Goal: Check status: Verify the current state of an ongoing process or item

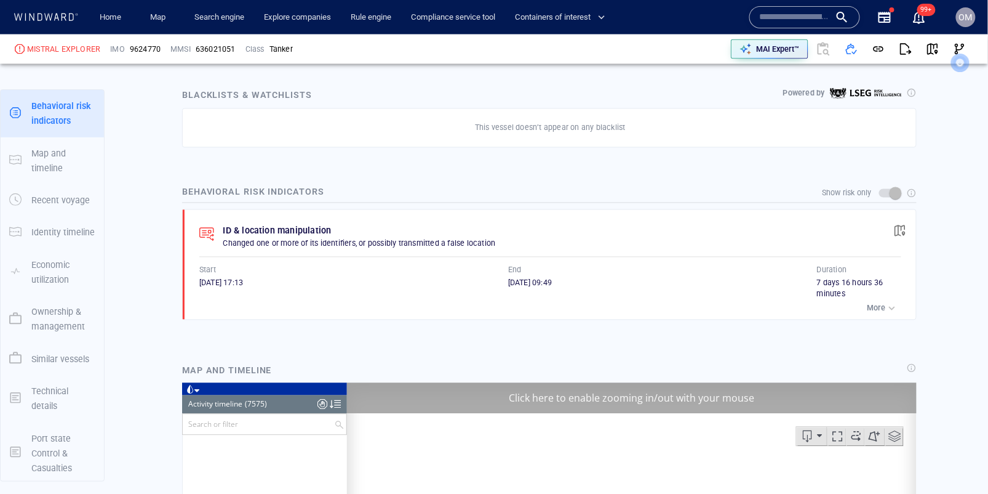
scroll to position [256103, 0]
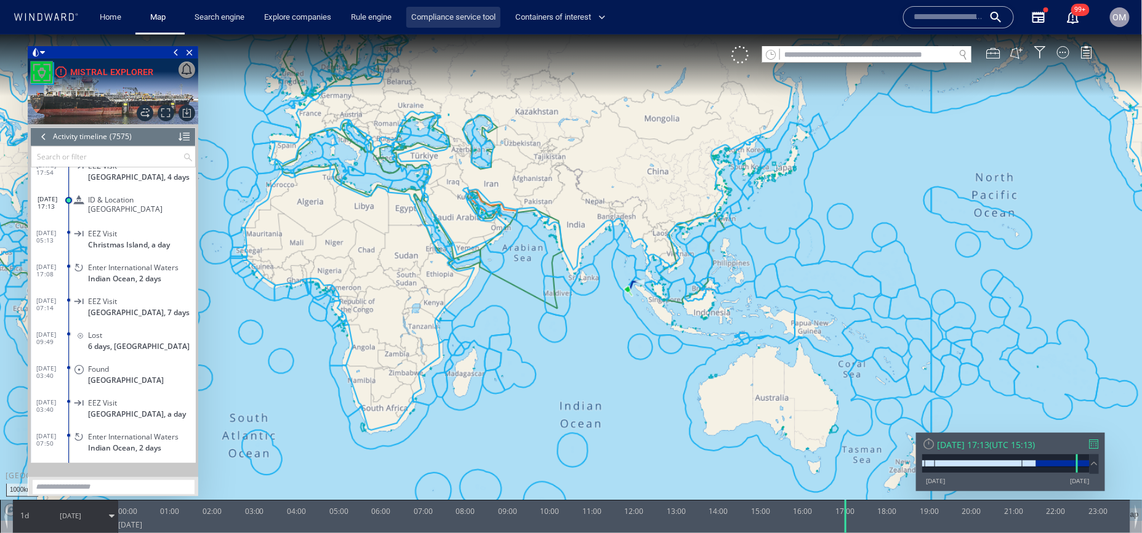
scroll to position [234359, 0]
click at [937, 9] on input "text" at bounding box center [948, 17] width 70 height 18
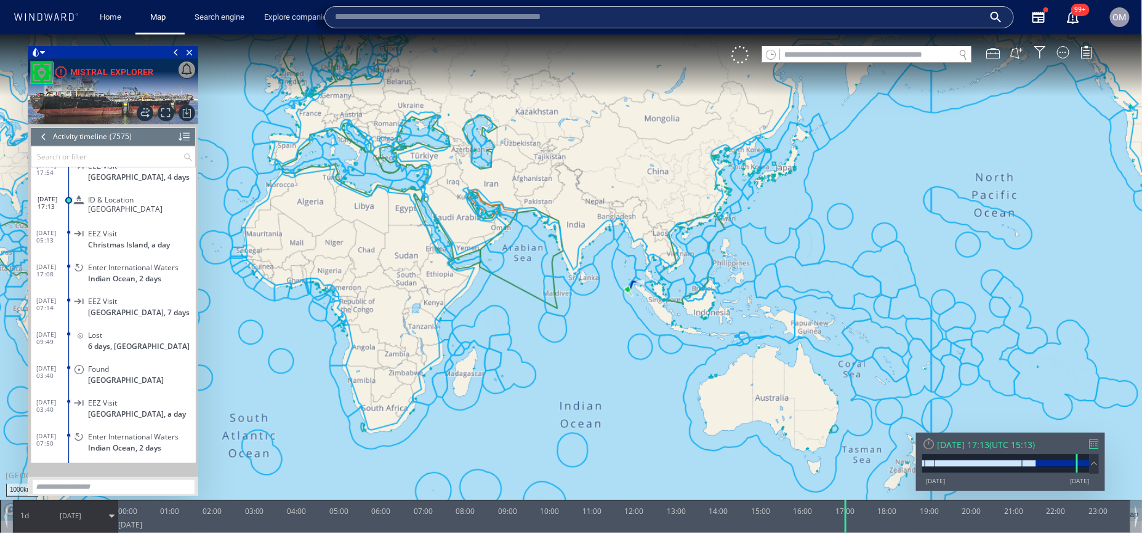
click at [718, 22] on input "text" at bounding box center [659, 17] width 649 height 18
paste input "**********"
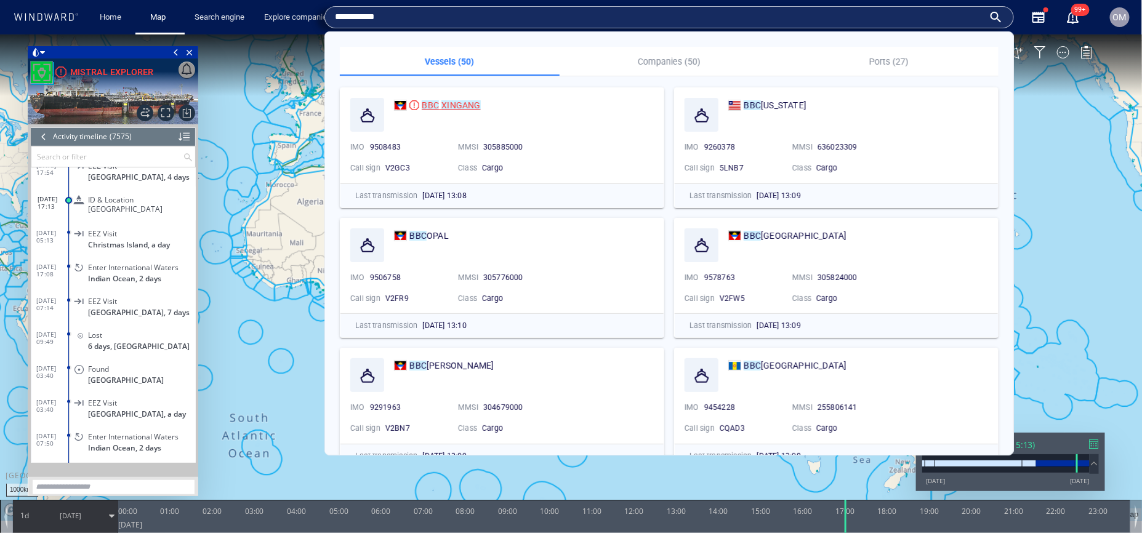
type input "**********"
click at [463, 103] on mark "XINGANG" at bounding box center [460, 105] width 39 height 10
click at [416, 106] on canvas "Map" at bounding box center [571, 277] width 1142 height 487
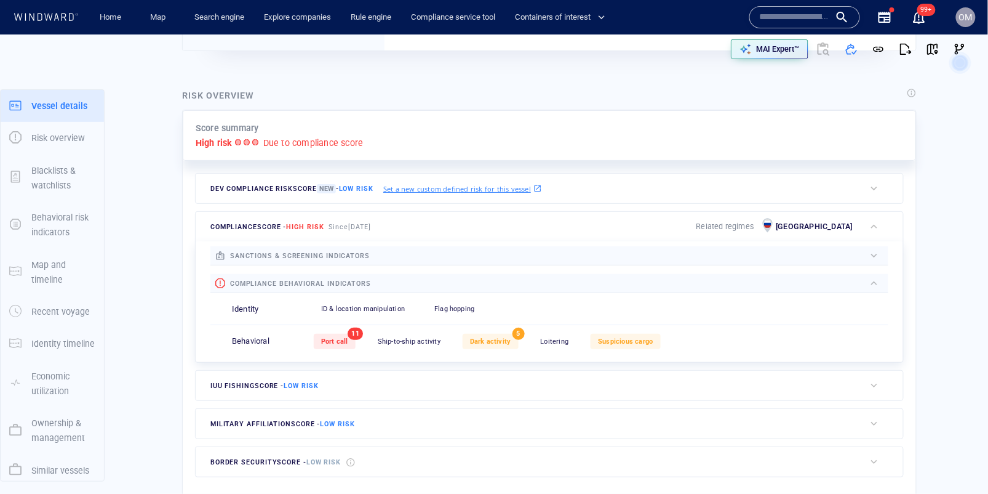
scroll to position [32, 0]
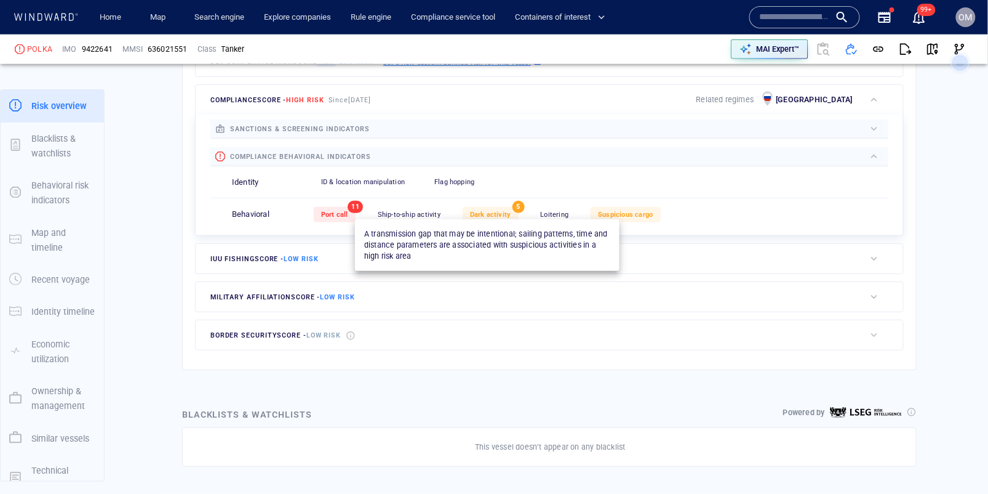
click at [501, 210] on span "Dark activity" at bounding box center [490, 214] width 41 height 8
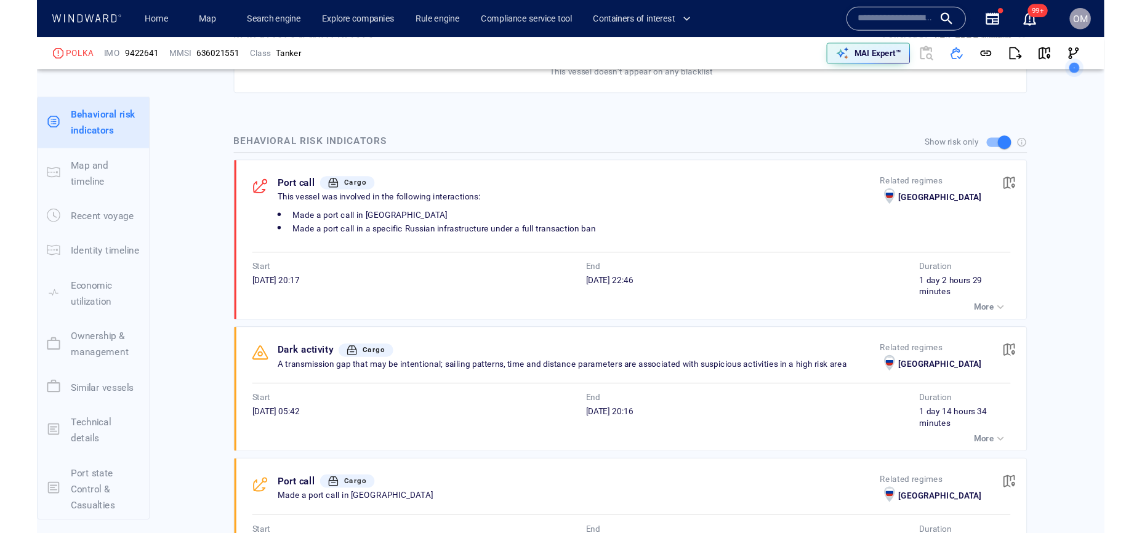
scroll to position [746, 0]
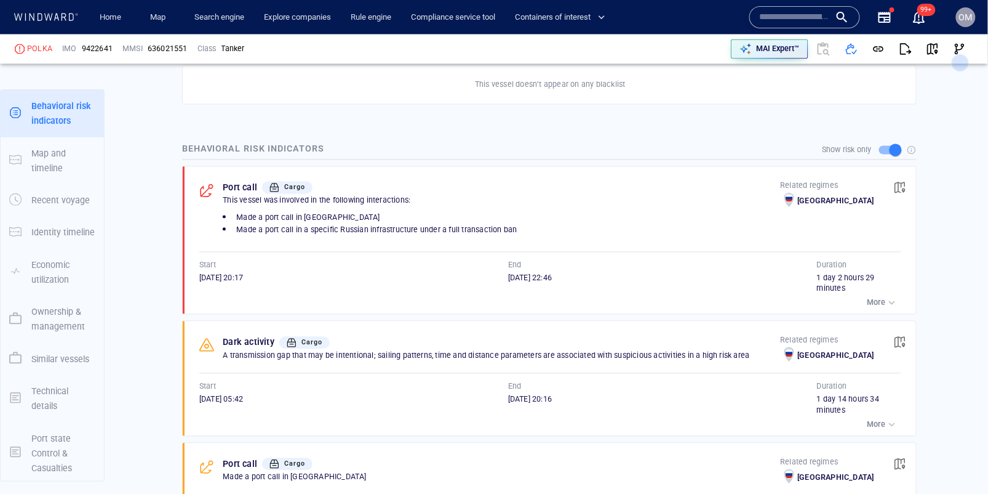
click at [802, 138] on div "Show risk only" at bounding box center [549, 149] width 735 height 23
click at [625, 138] on div "Show risk only" at bounding box center [549, 149] width 735 height 23
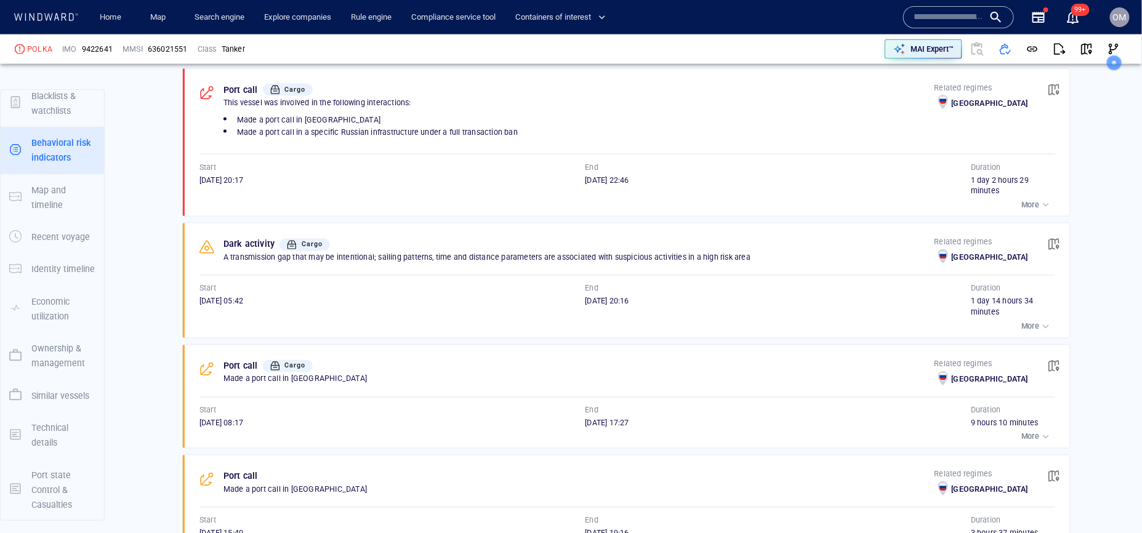
scroll to position [872, 0]
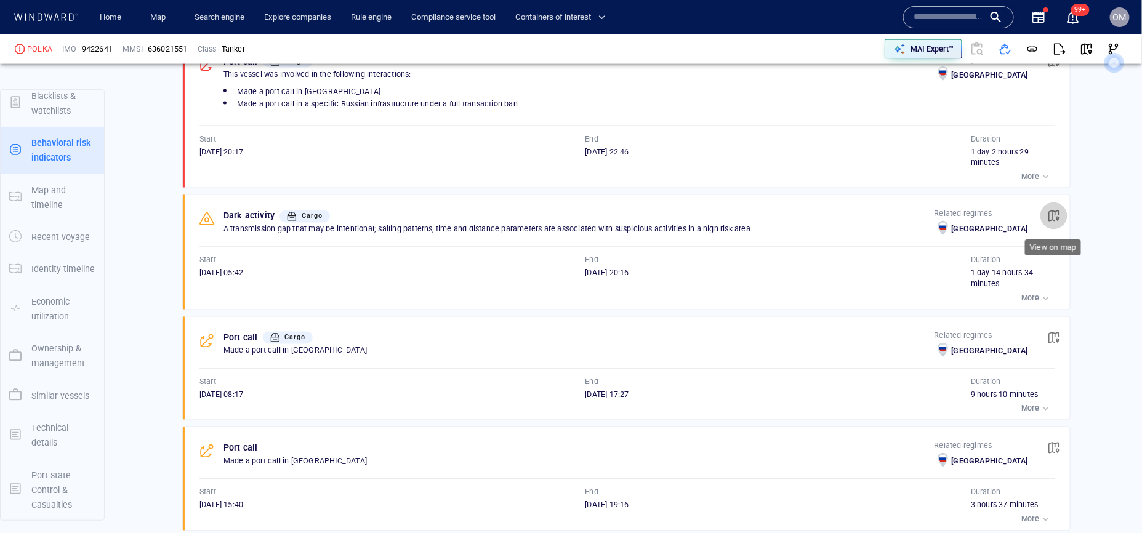
click at [988, 222] on span "button" at bounding box center [1054, 216] width 12 height 12
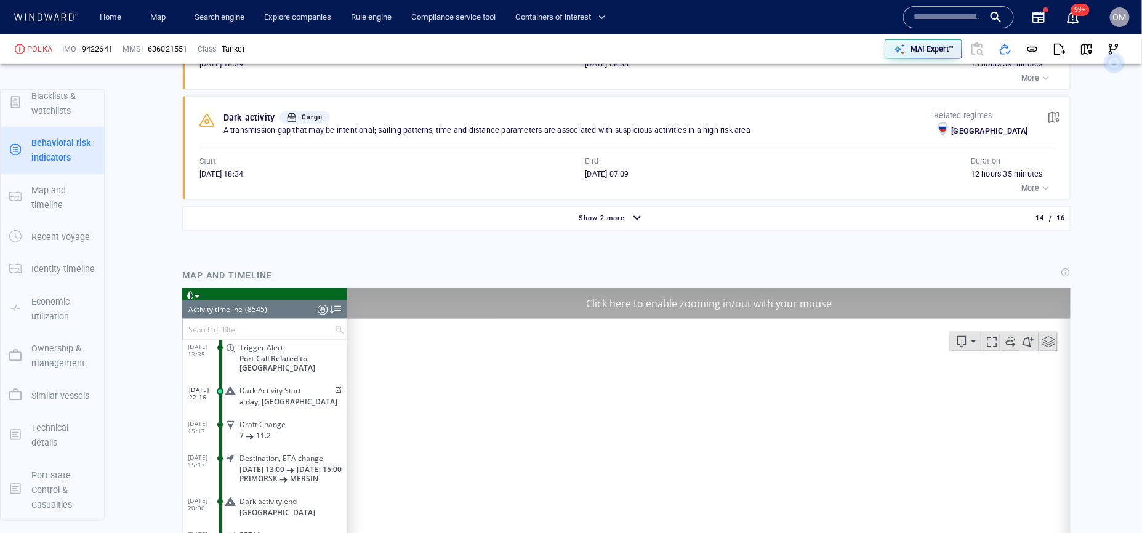
scroll to position [266451, 0]
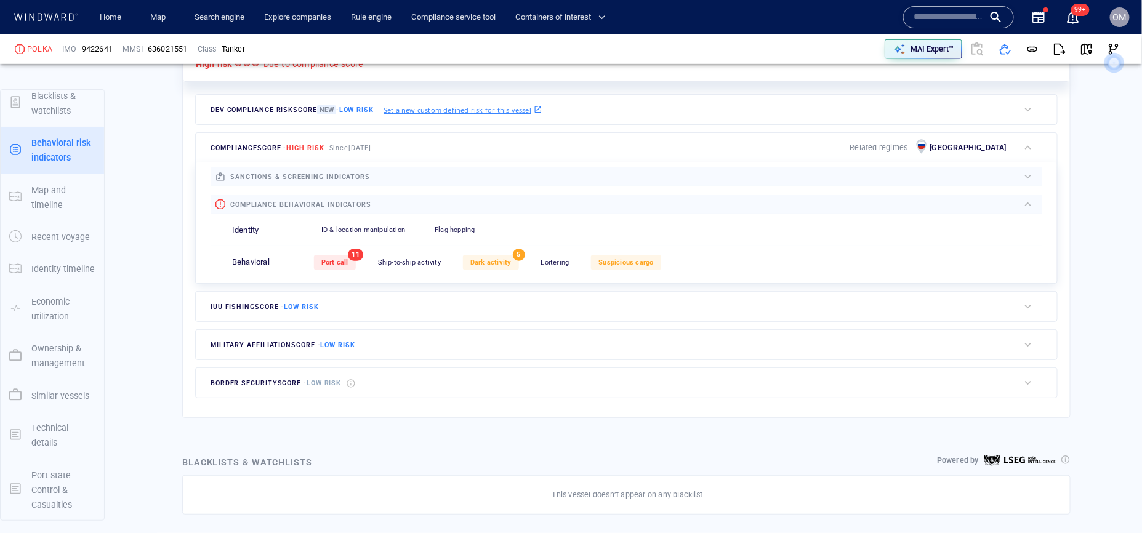
scroll to position [32, 0]
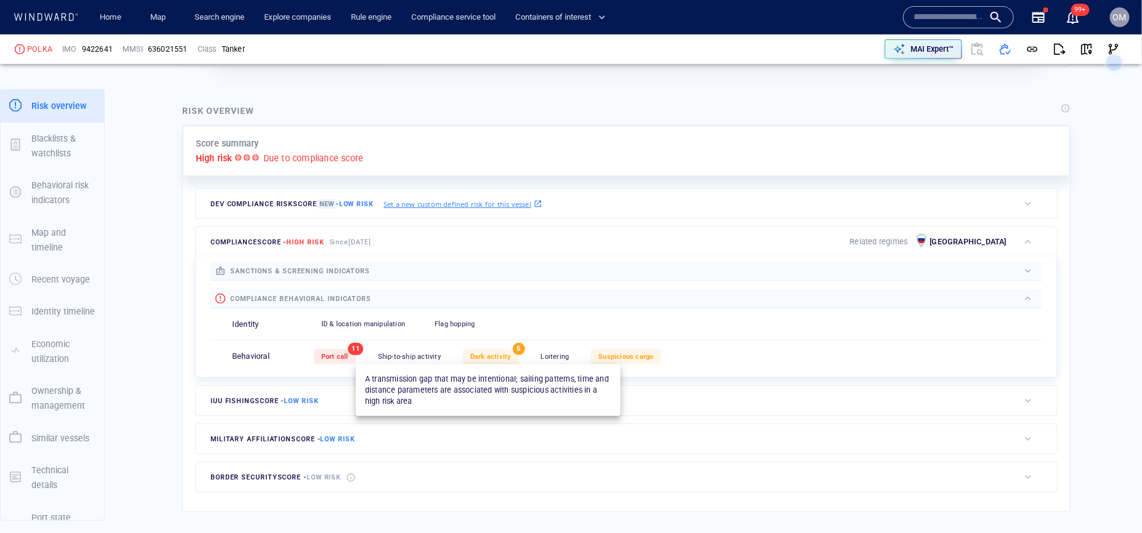
click at [496, 350] on div "Dark activity" at bounding box center [491, 356] width 56 height 15
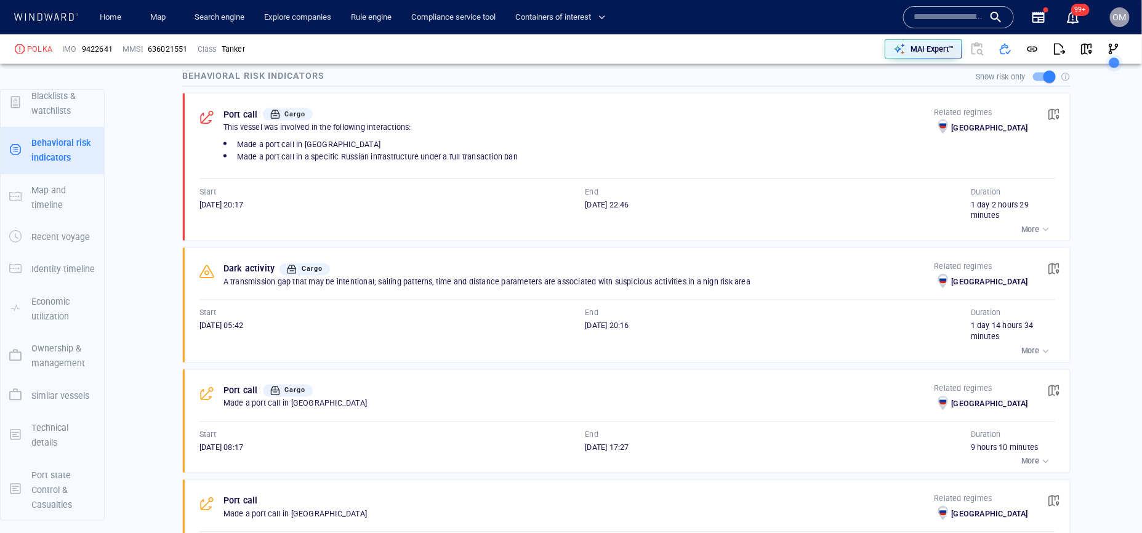
scroll to position [822, 0]
click at [988, 273] on span "button" at bounding box center [1054, 266] width 12 height 12
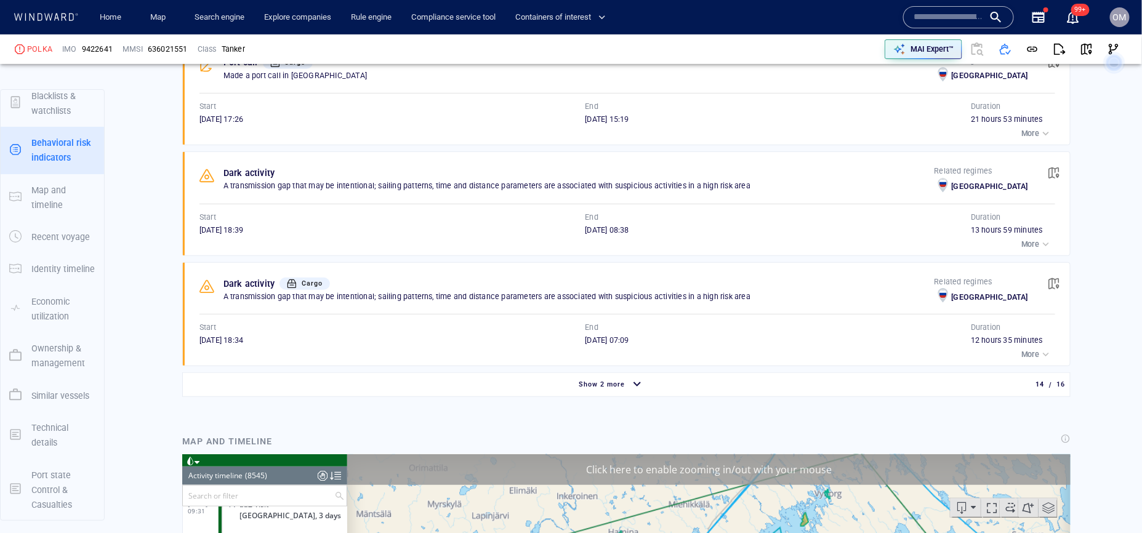
scroll to position [2283, 0]
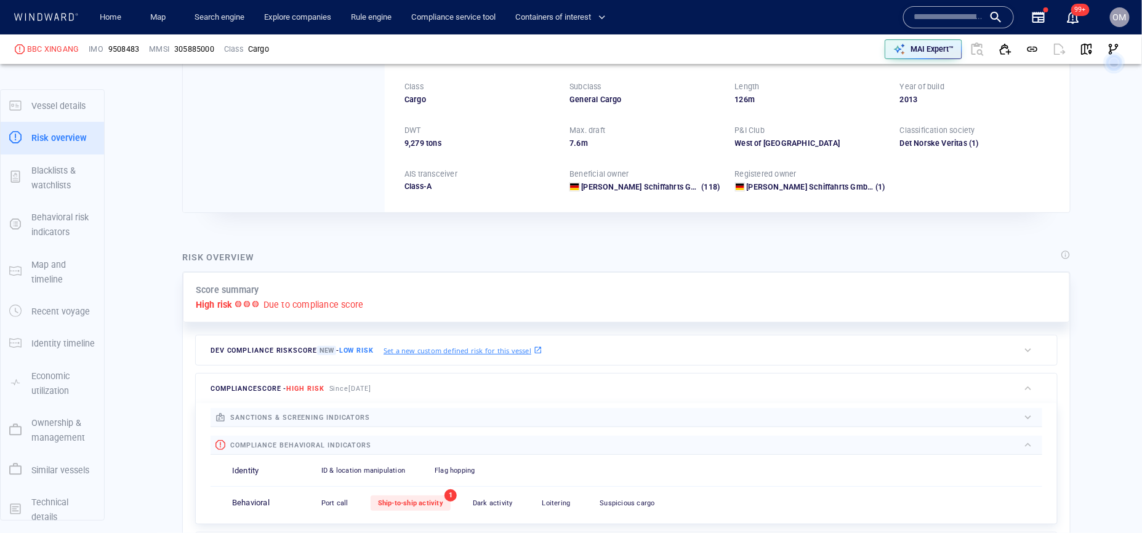
scroll to position [32, 0]
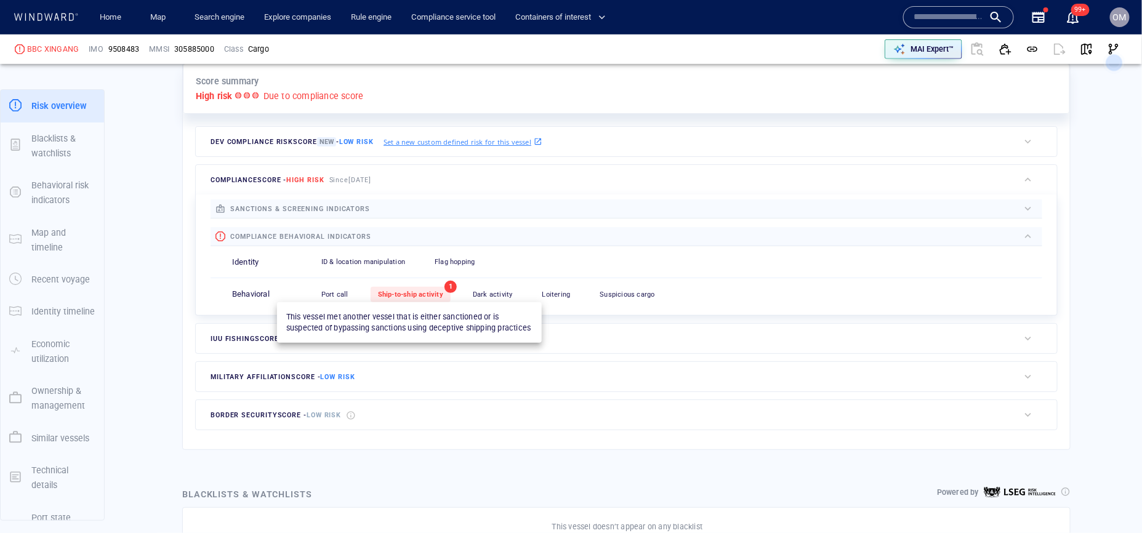
click at [439, 291] on span "Ship-to-ship activity" at bounding box center [410, 295] width 65 height 8
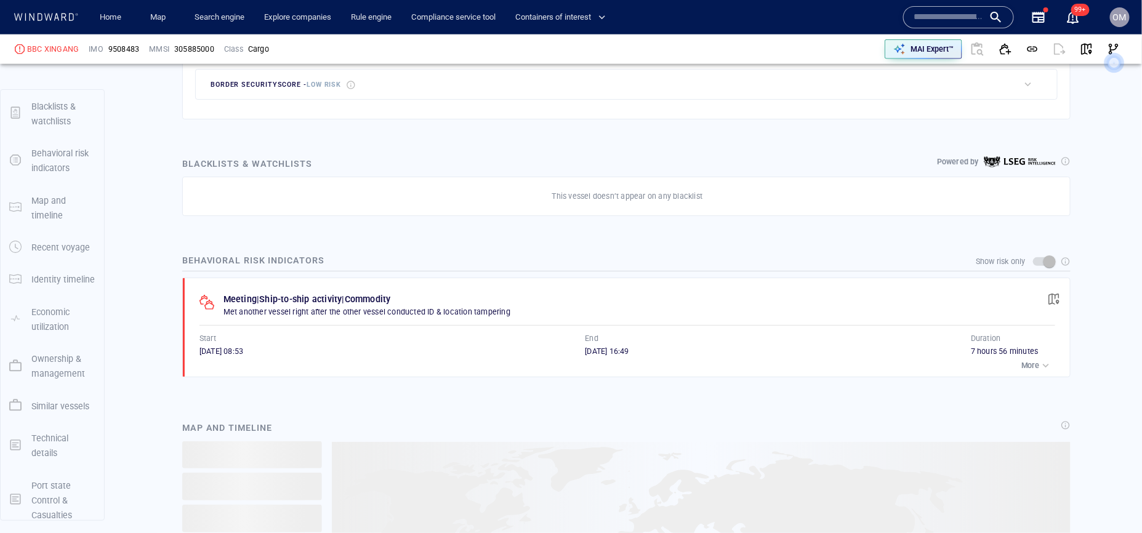
scroll to position [635, 0]
click at [1059, 300] on span "button" at bounding box center [1054, 298] width 12 height 12
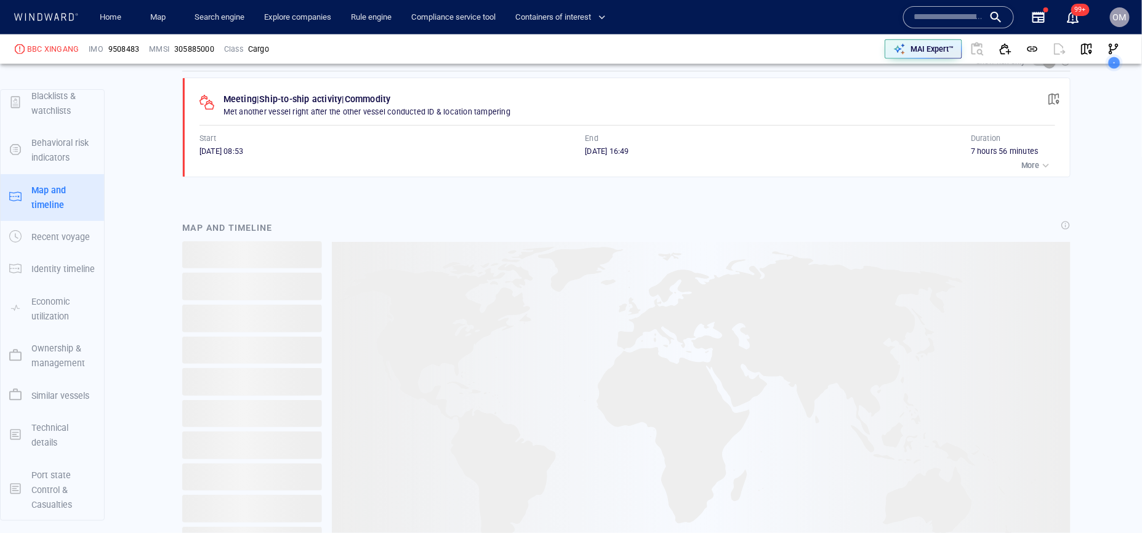
scroll to position [858, 0]
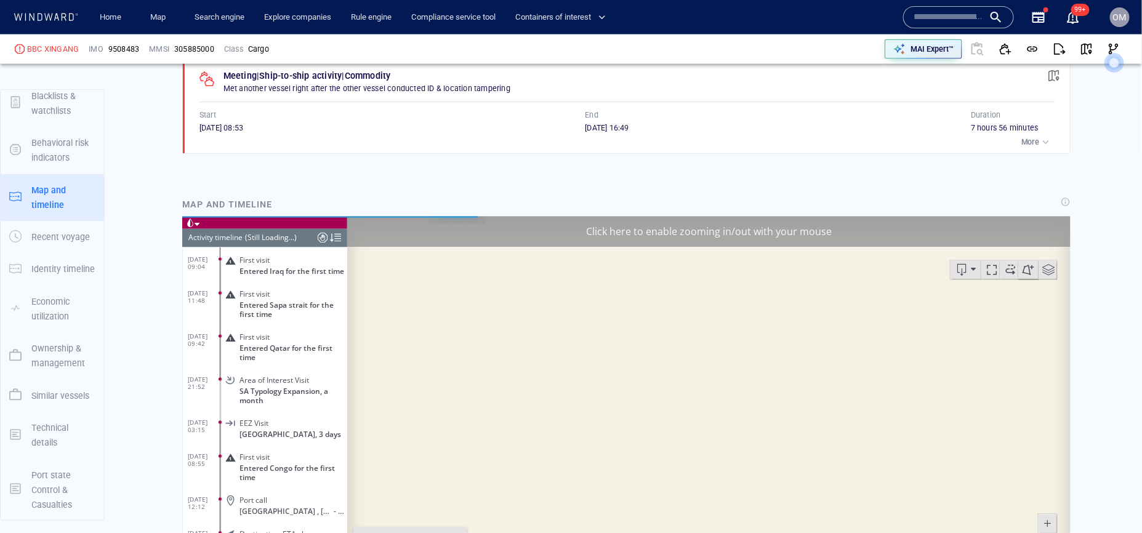
scroll to position [101, 0]
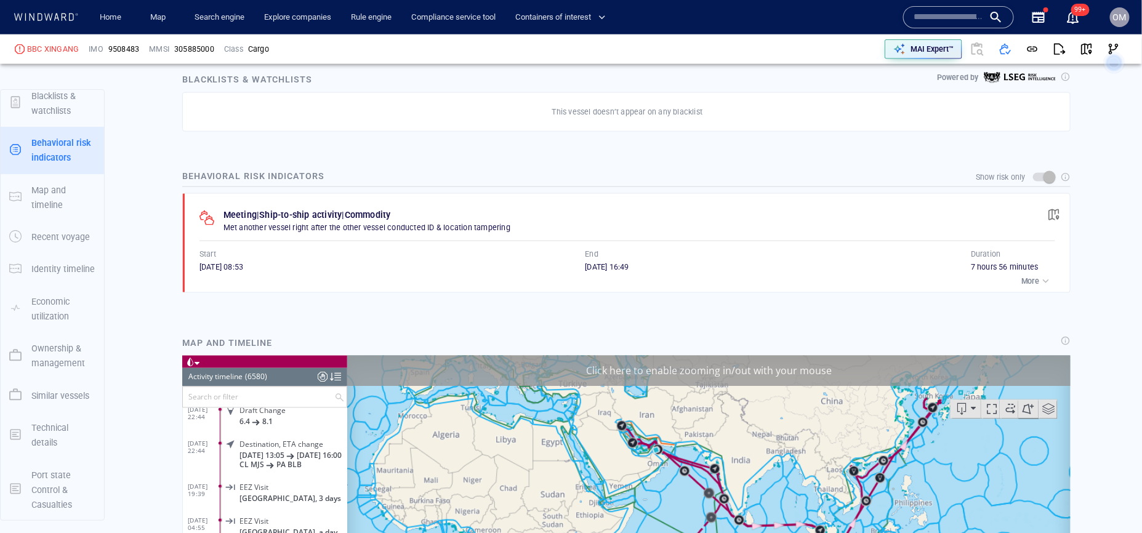
scroll to position [708, 0]
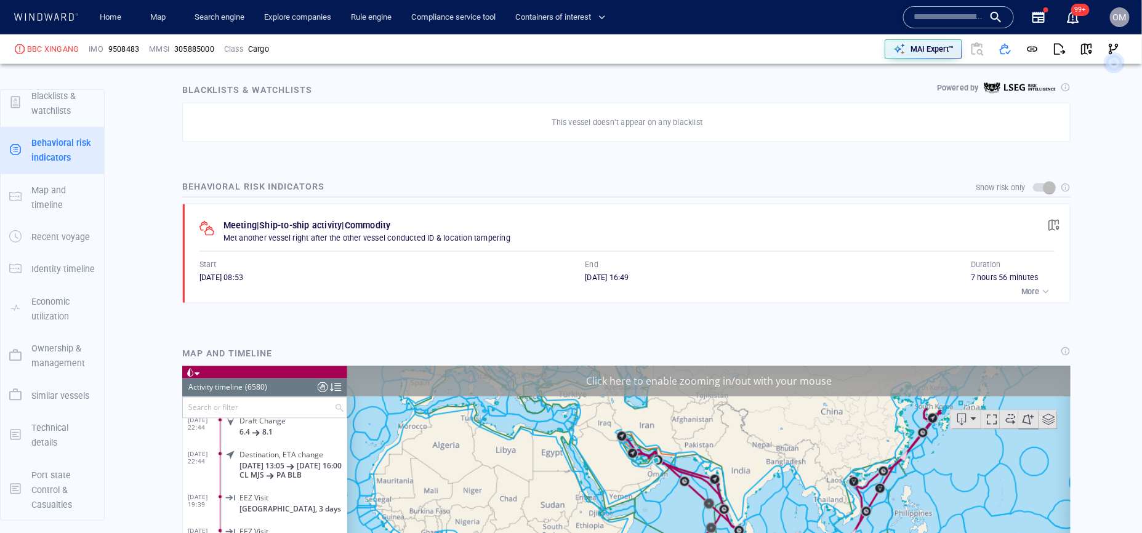
click at [1054, 222] on span "button" at bounding box center [1054, 225] width 12 height 12
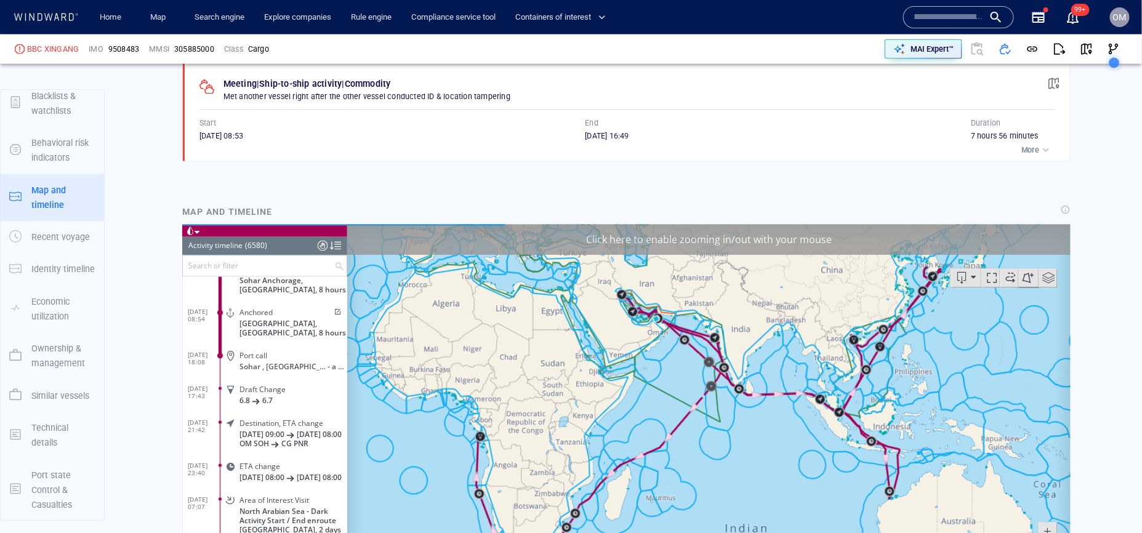
scroll to position [215908, 0]
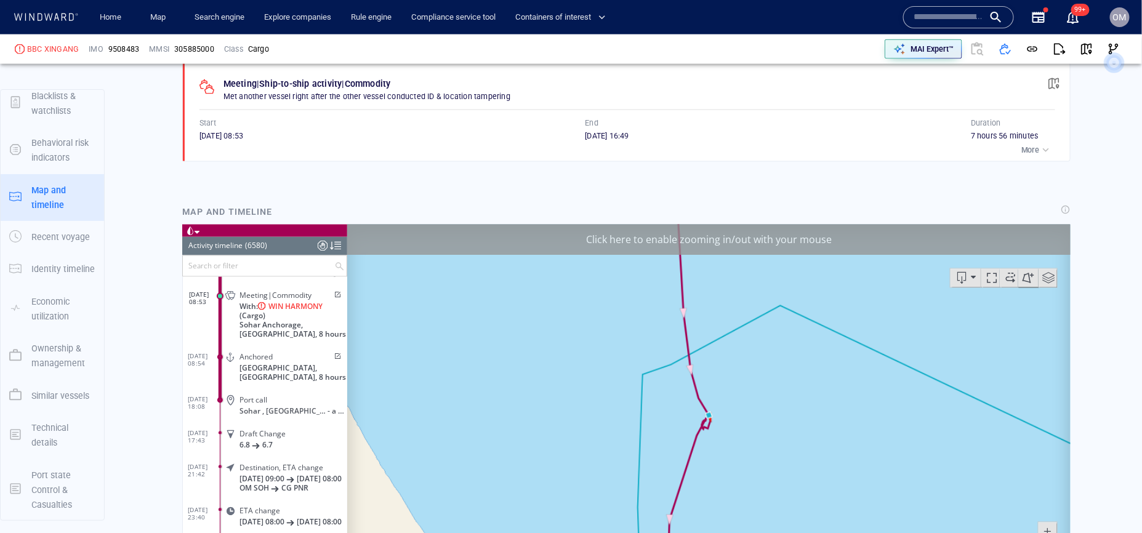
click at [333, 299] on span at bounding box center [336, 294] width 10 height 7
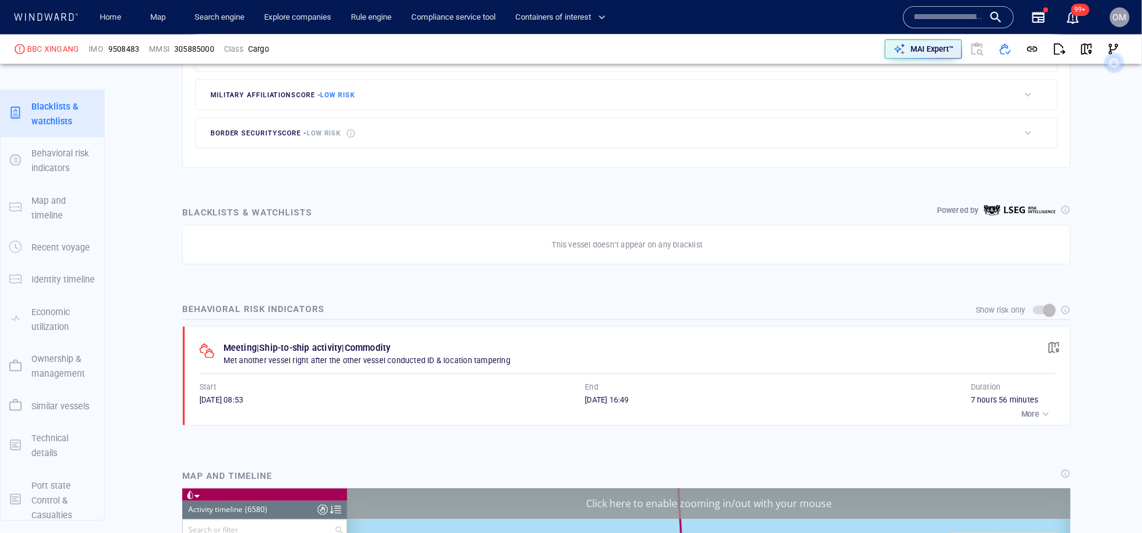
scroll to position [583, 0]
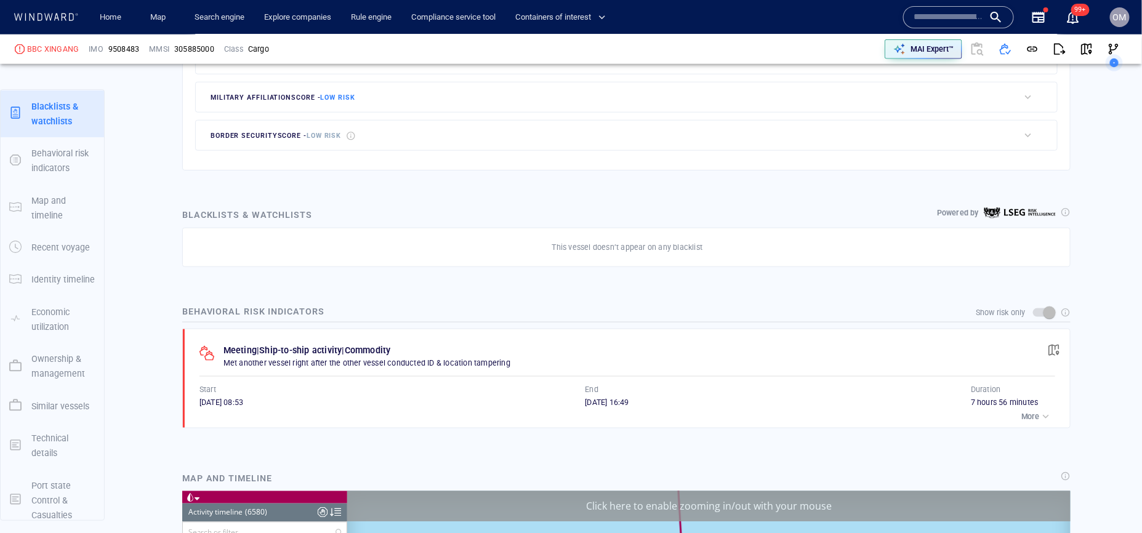
click at [1033, 413] on p "More" at bounding box center [1030, 416] width 18 height 11
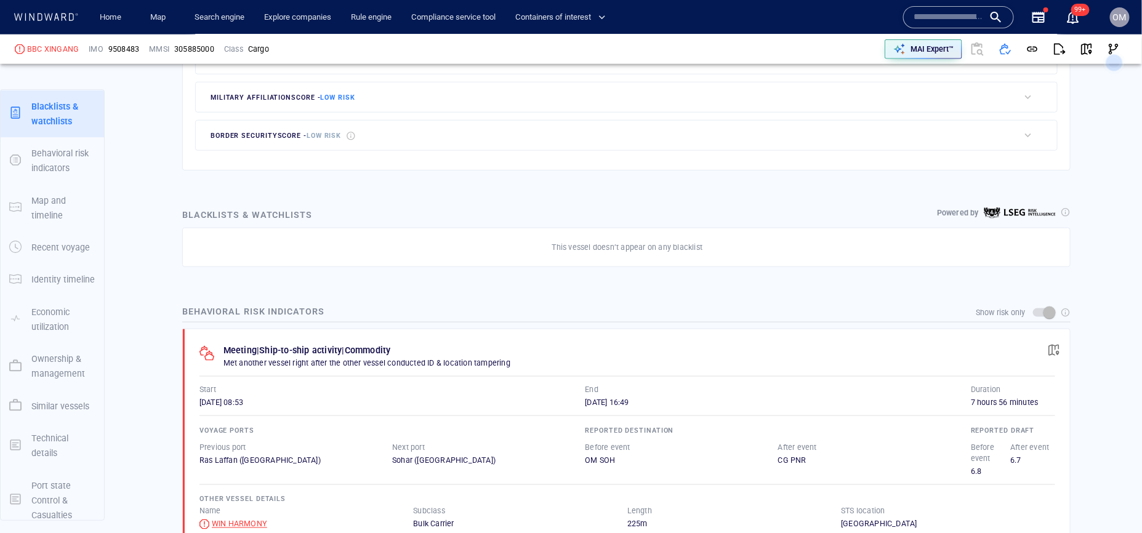
click at [241, 519] on div "WIN HARMONY" at bounding box center [239, 524] width 55 height 11
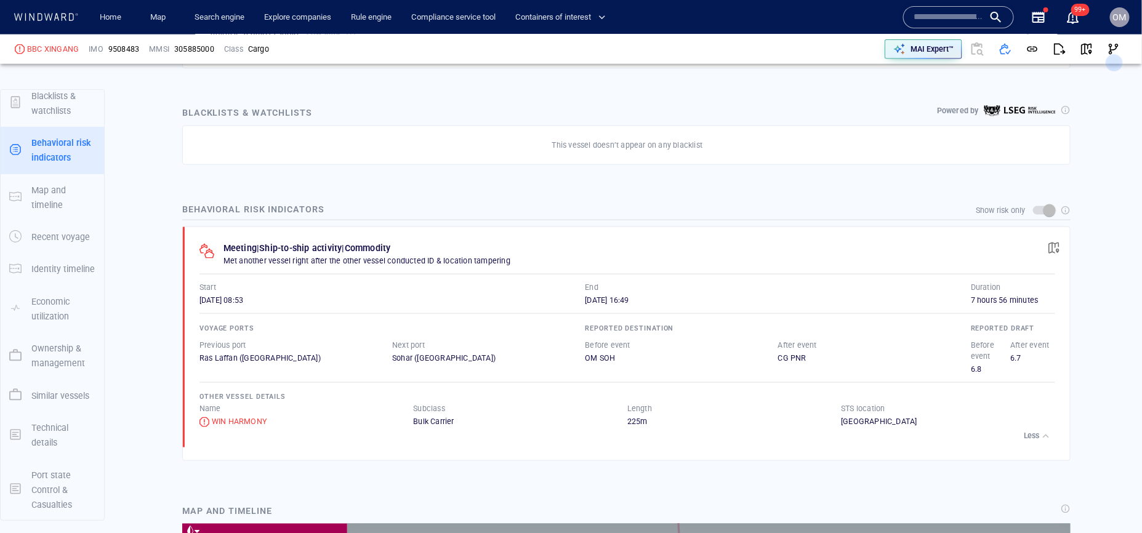
scroll to position [699, 0]
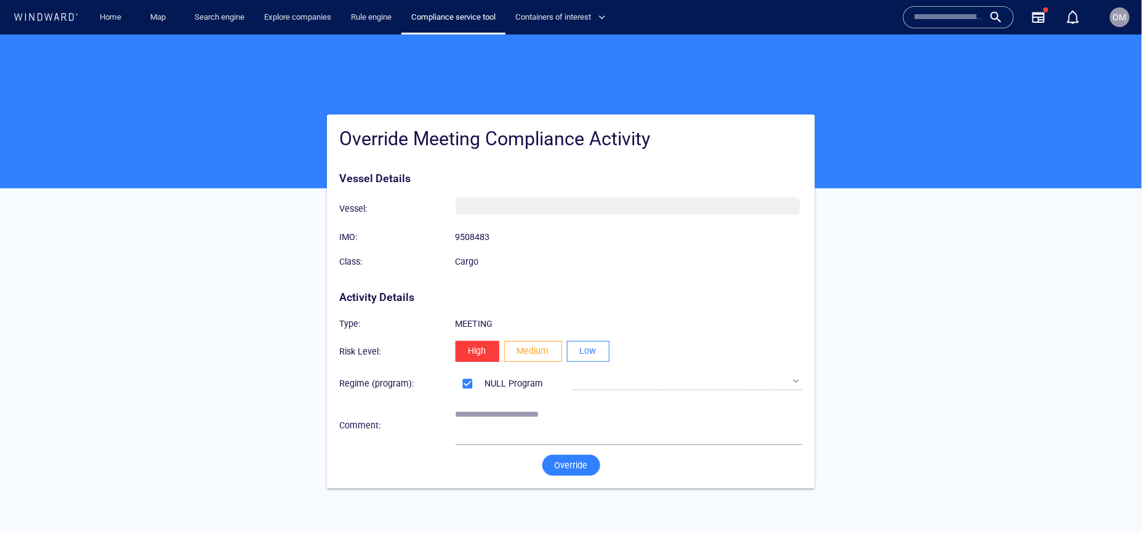
click at [580, 354] on button "Low" at bounding box center [588, 350] width 42 height 21
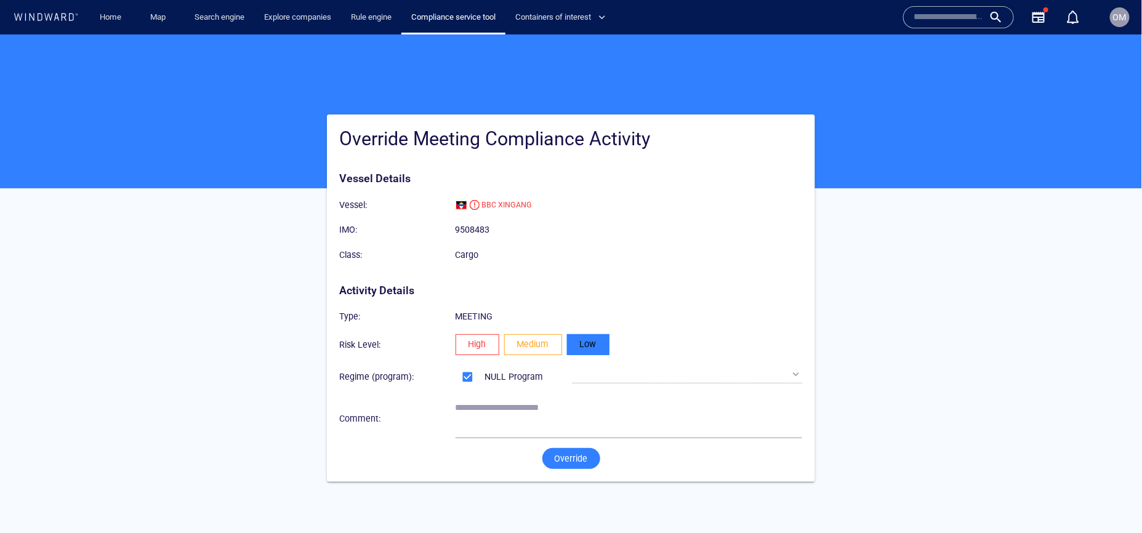
click at [561, 467] on button "Override" at bounding box center [571, 457] width 58 height 21
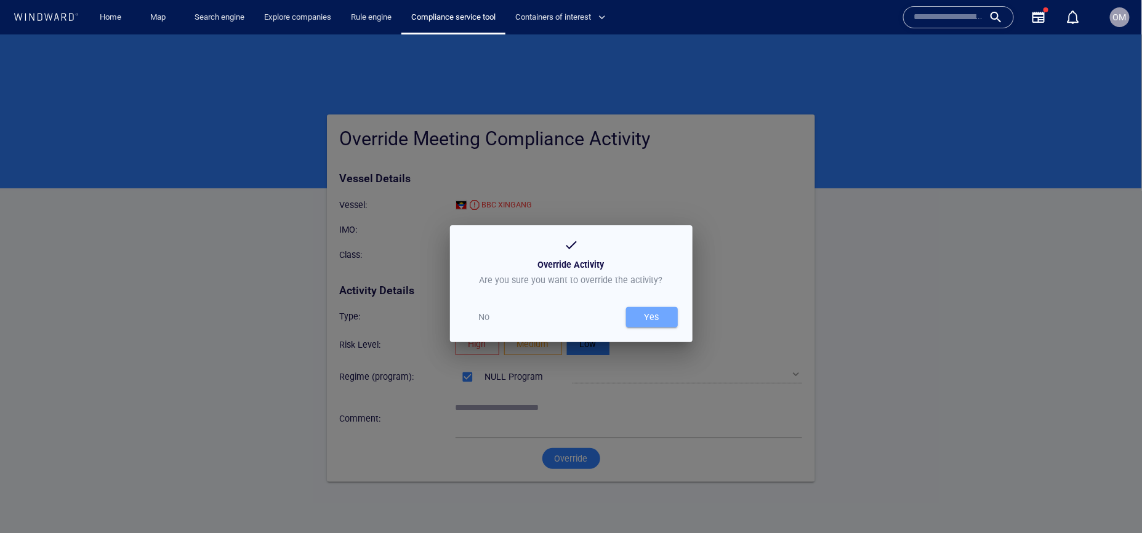
click at [666, 325] on button "Yes" at bounding box center [652, 317] width 52 height 20
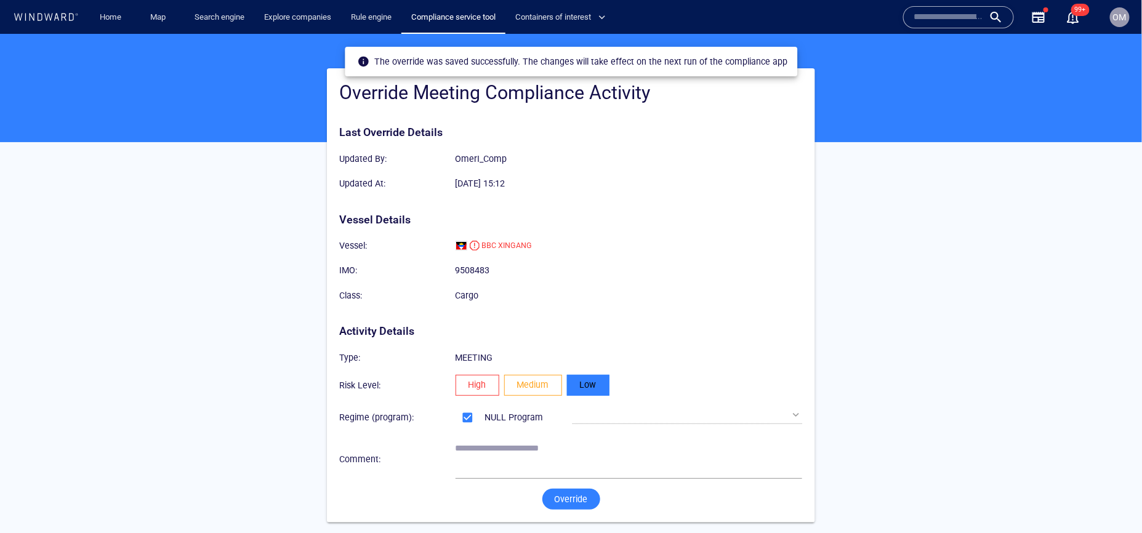
scroll to position [47, 0]
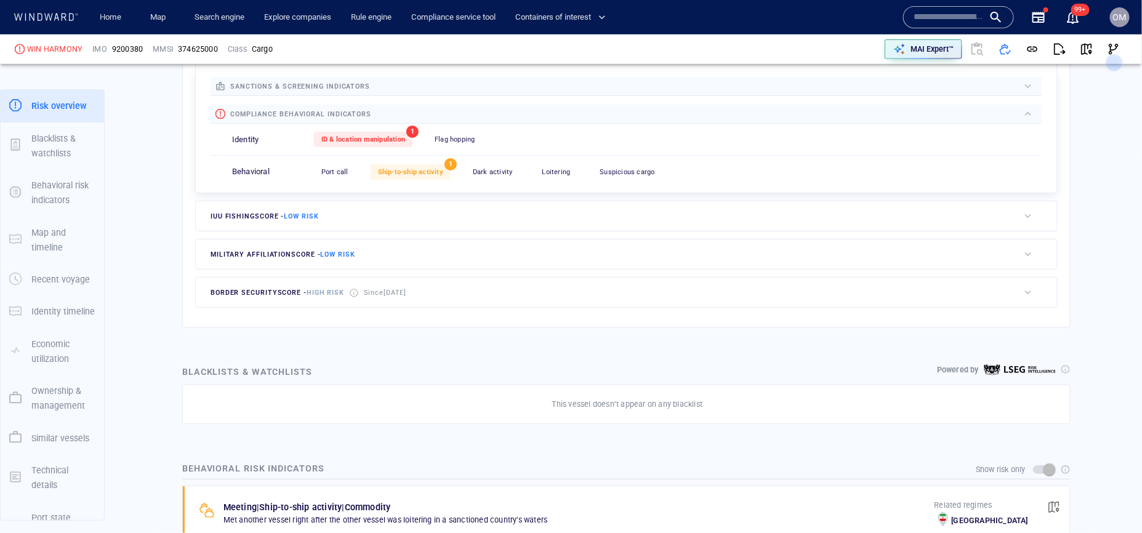
scroll to position [32, 0]
click at [926, 25] on input "text" at bounding box center [948, 17] width 70 height 18
paste input "*******"
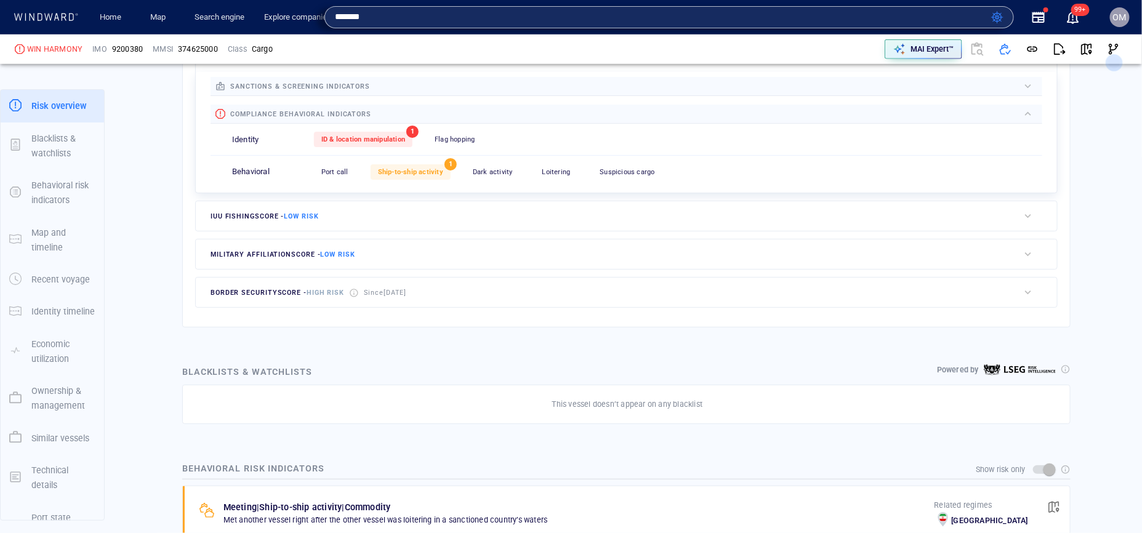
type input "*******"
